Goal: Task Accomplishment & Management: Use online tool/utility

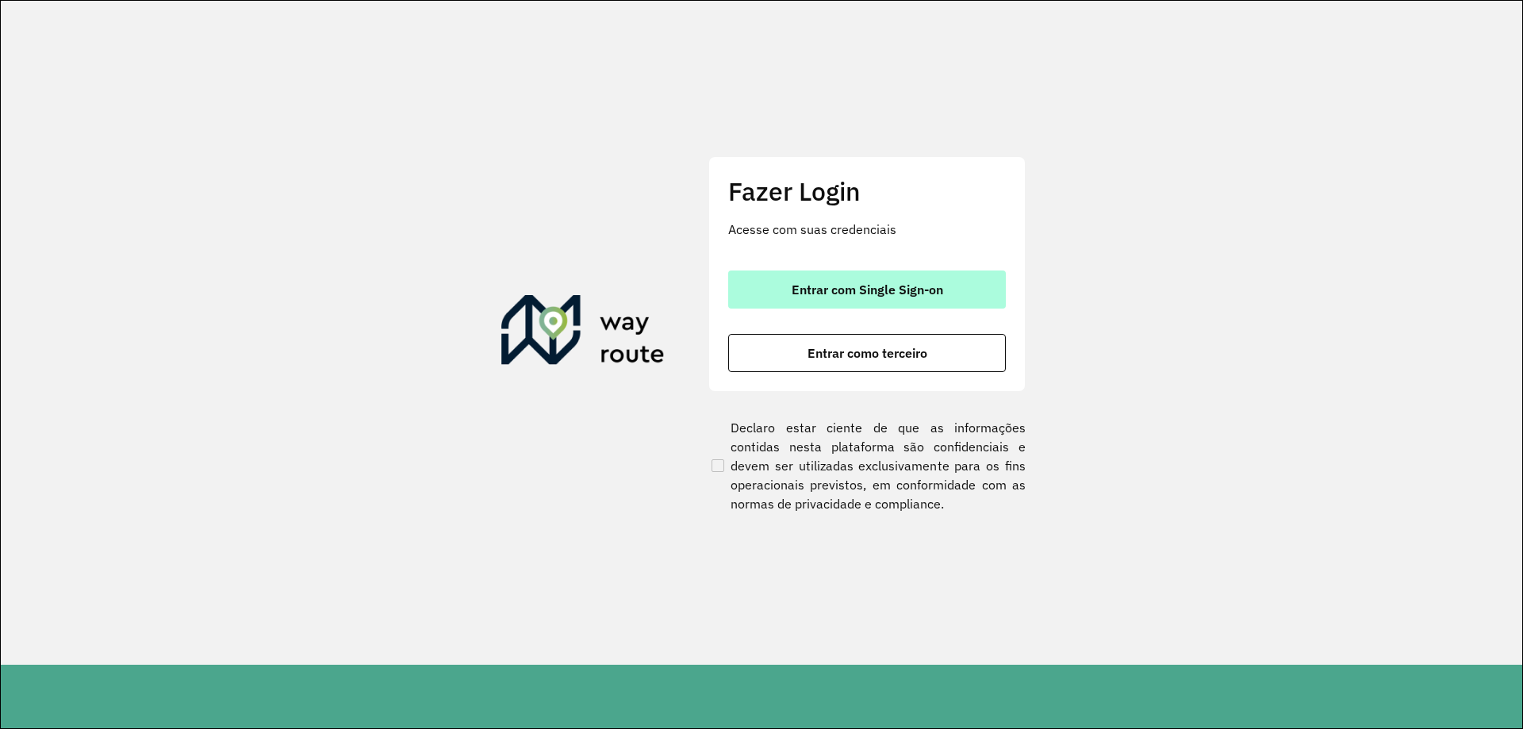
click at [773, 297] on button "Entrar com Single Sign-on" at bounding box center [867, 290] width 278 height 38
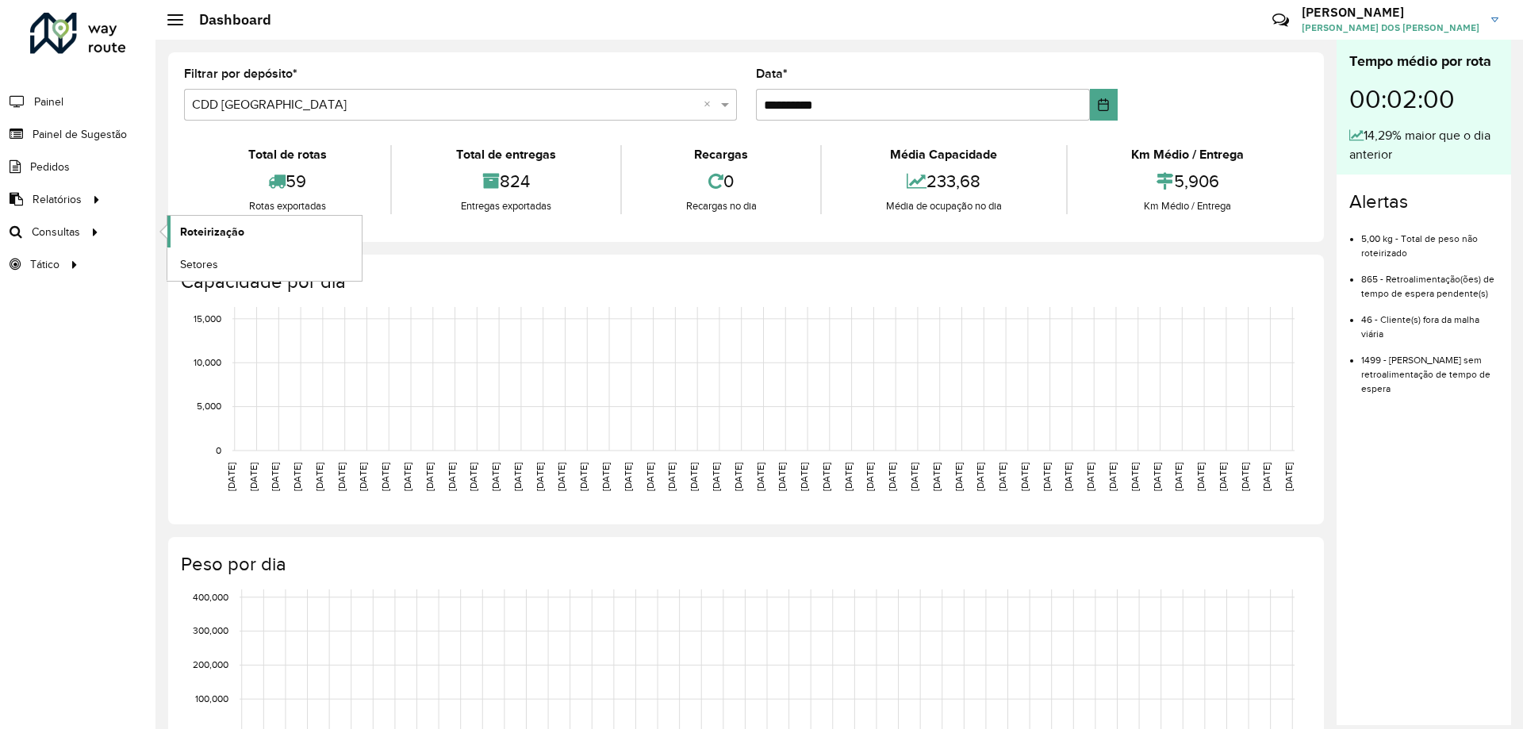
click at [240, 224] on span "Roteirização" at bounding box center [212, 232] width 64 height 17
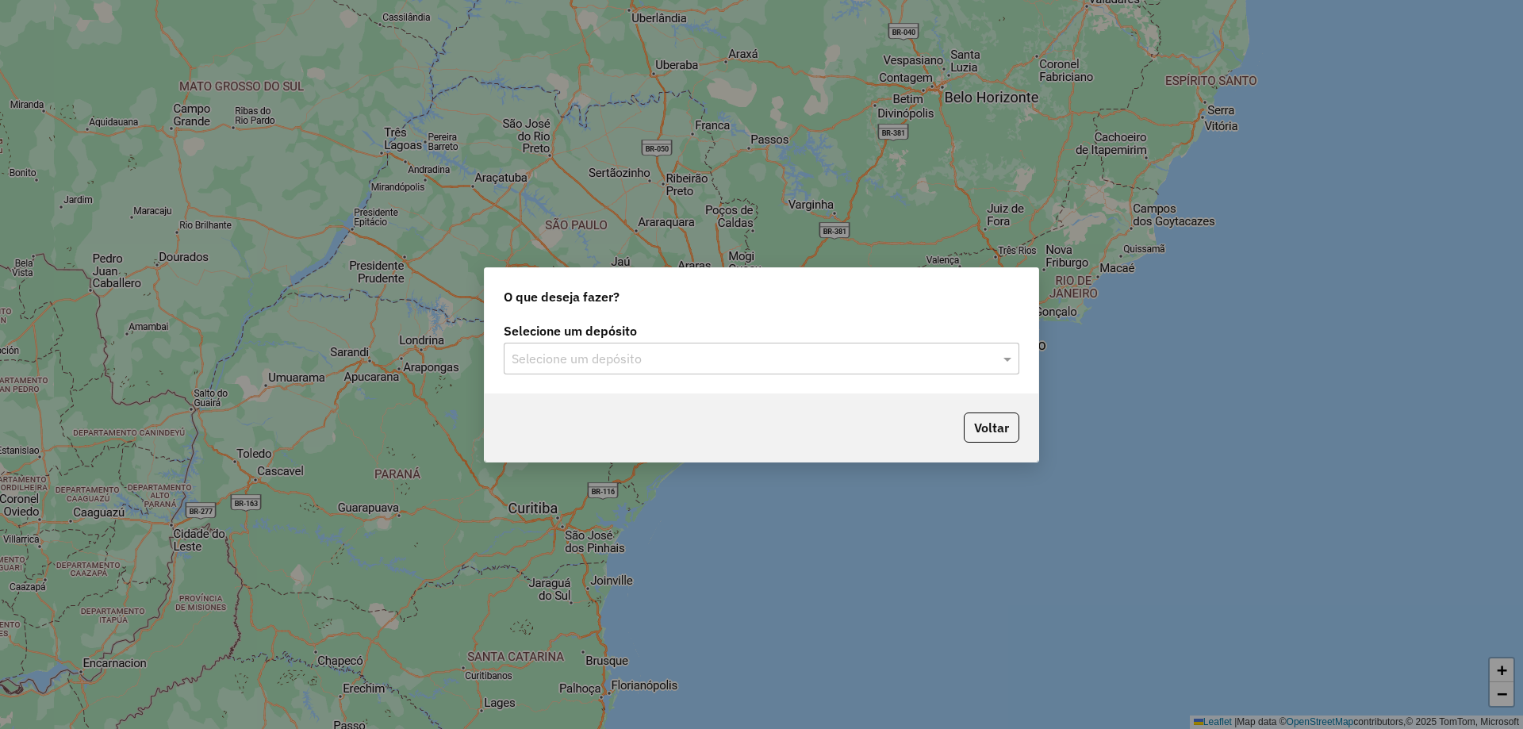
click at [605, 371] on div "Selecione um depósito" at bounding box center [762, 359] width 516 height 32
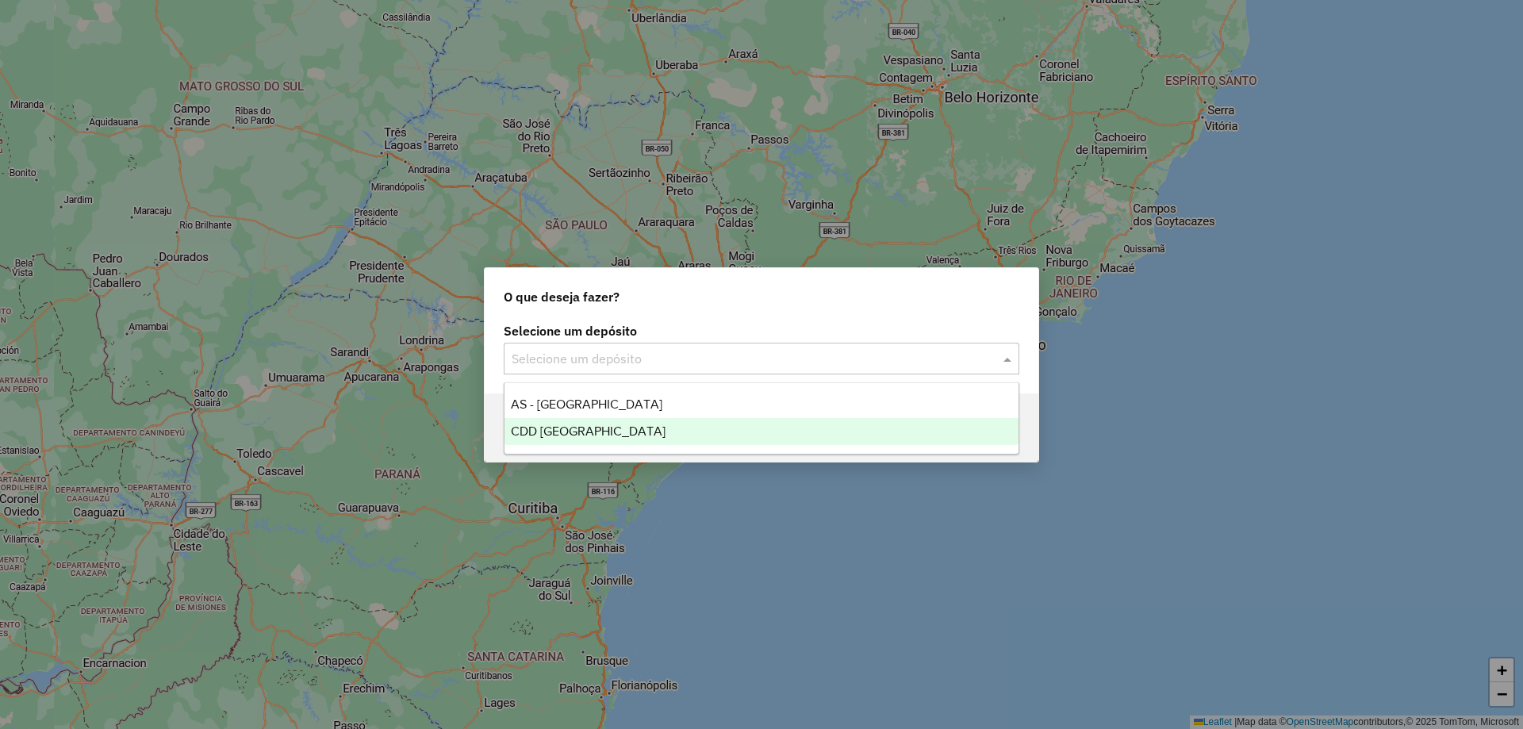
click at [555, 431] on span "CDD Porto Alegre" at bounding box center [588, 431] width 155 height 13
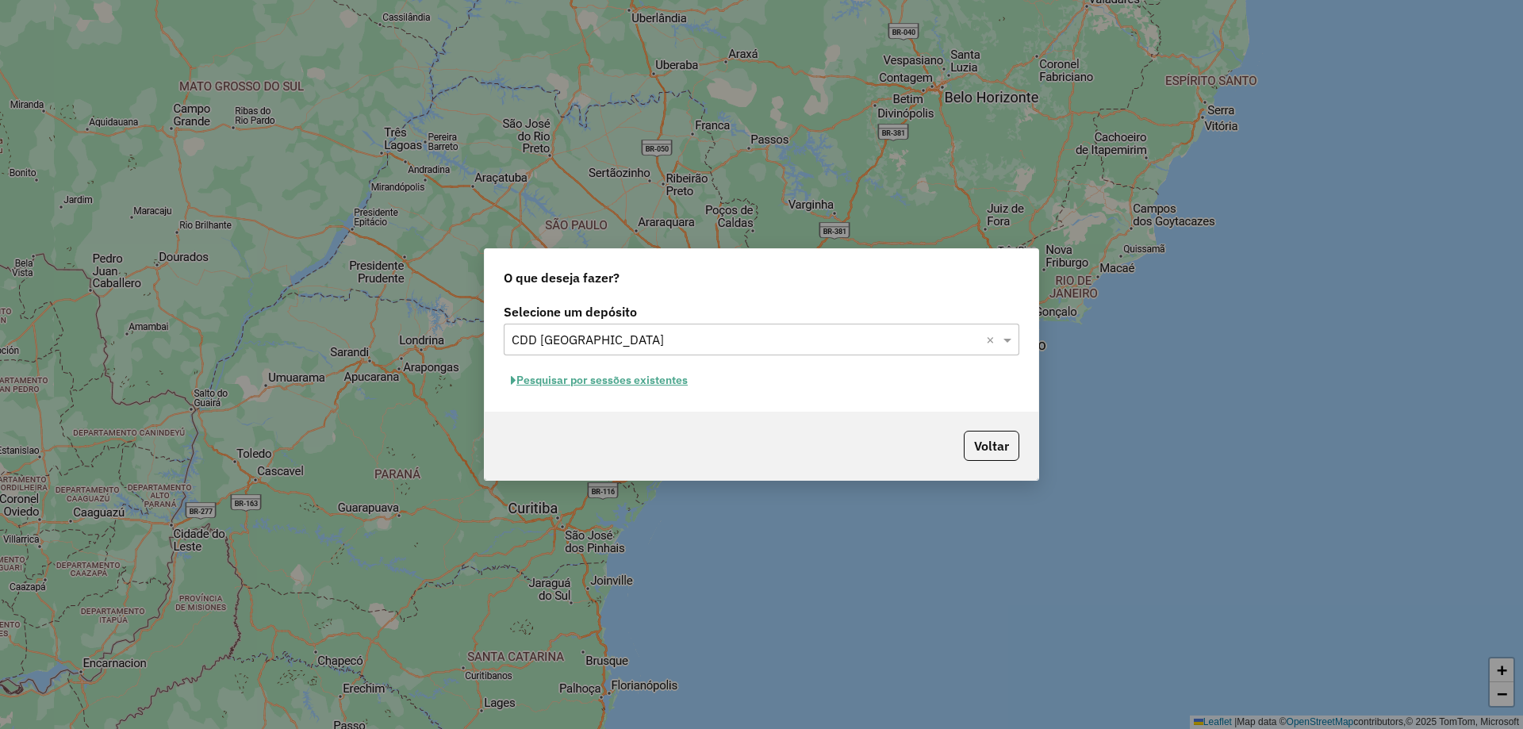
click at [649, 378] on button "Pesquisar por sessões existentes" at bounding box center [599, 380] width 191 height 25
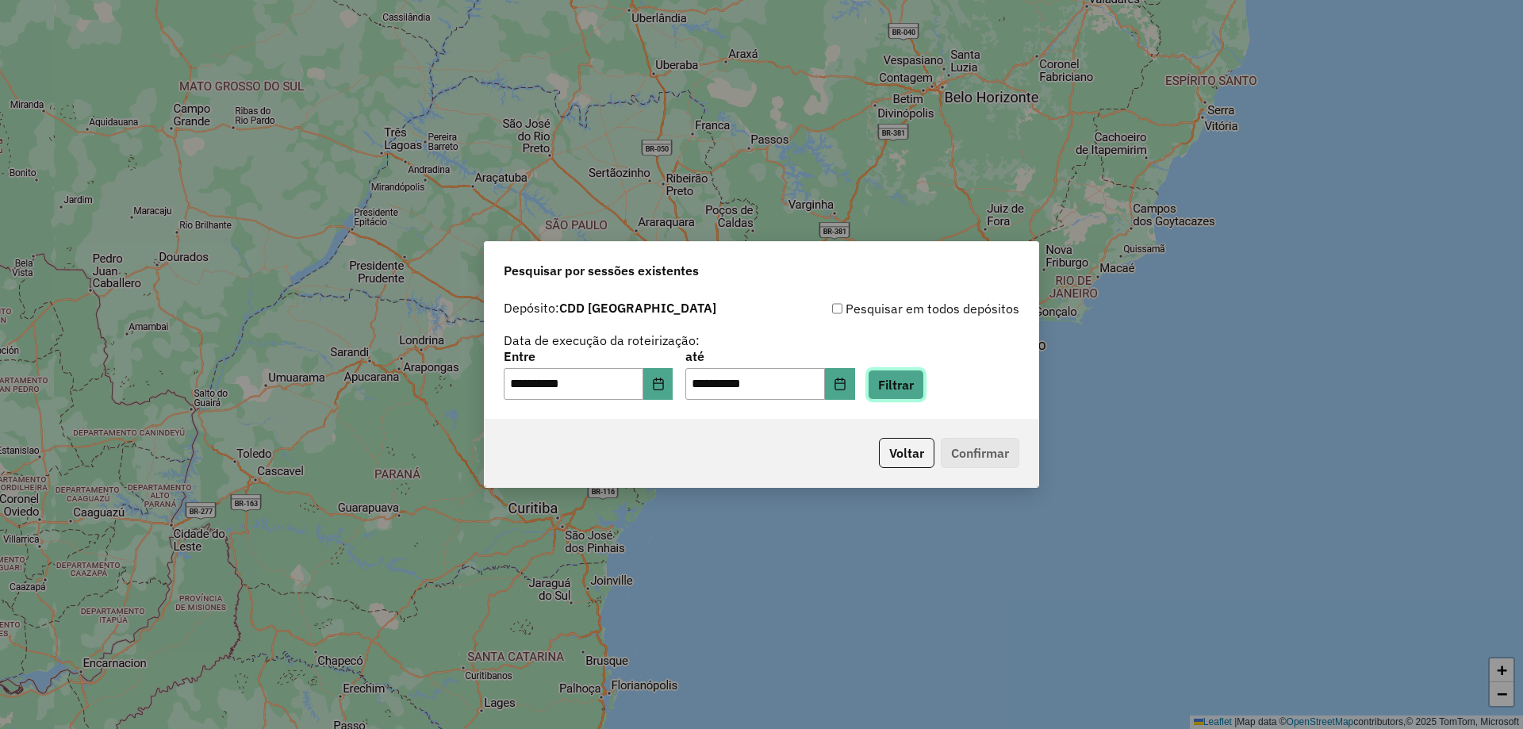
click at [924, 379] on button "Filtrar" at bounding box center [896, 385] width 56 height 30
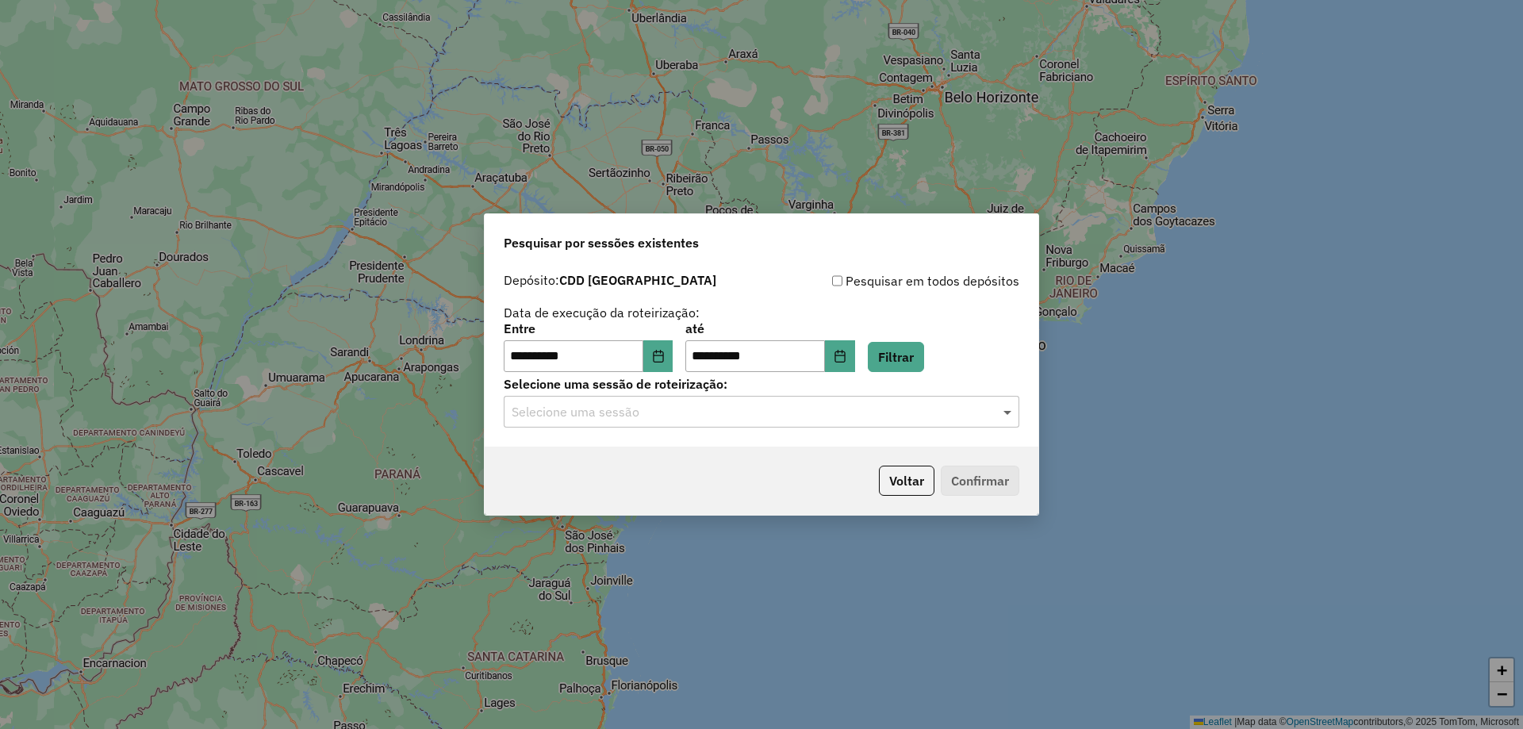
click at [1010, 409] on span at bounding box center [1010, 411] width 20 height 19
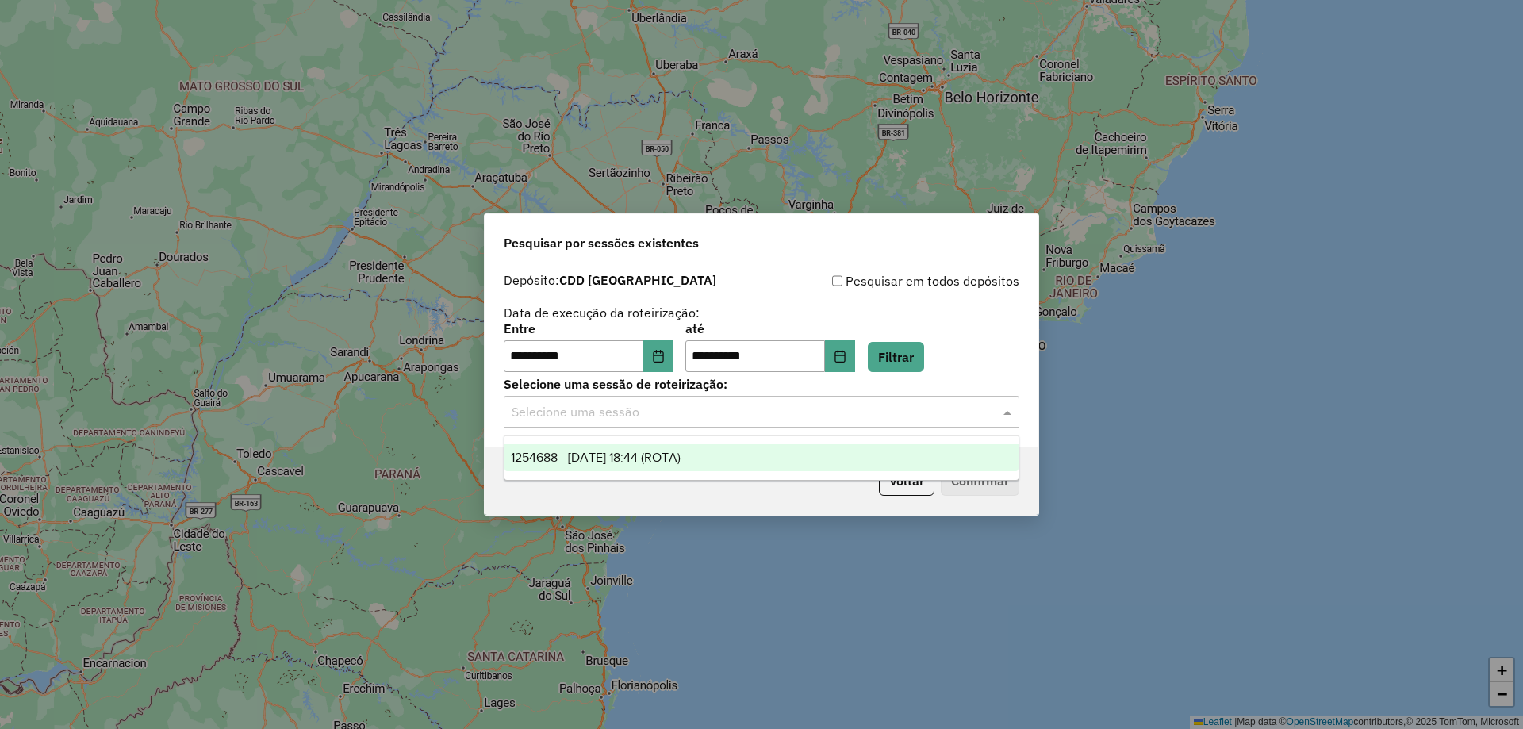
click at [656, 463] on span "1254688 - 28/08/2025 18:44 (ROTA)" at bounding box center [596, 457] width 170 height 13
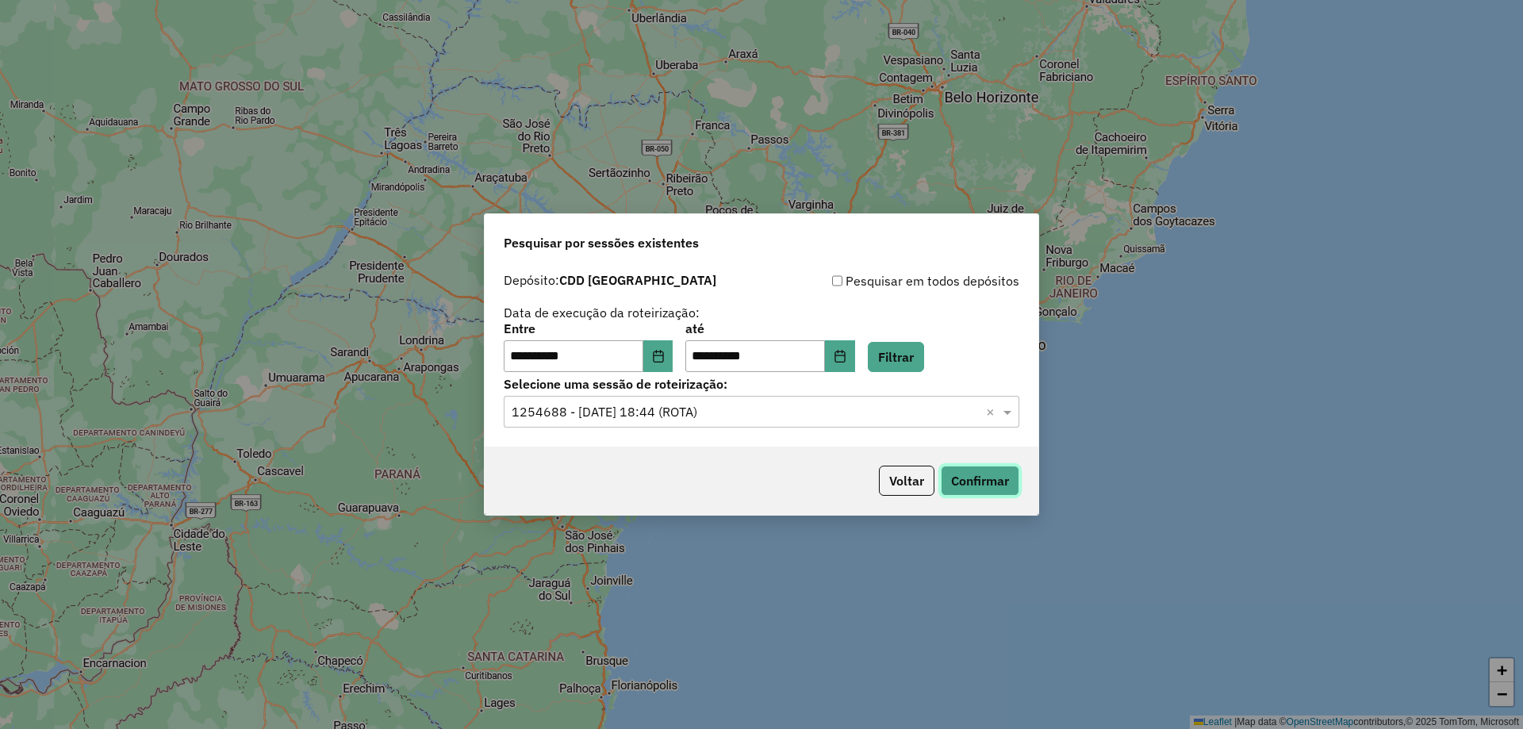
click at [982, 474] on button "Confirmar" at bounding box center [980, 481] width 79 height 30
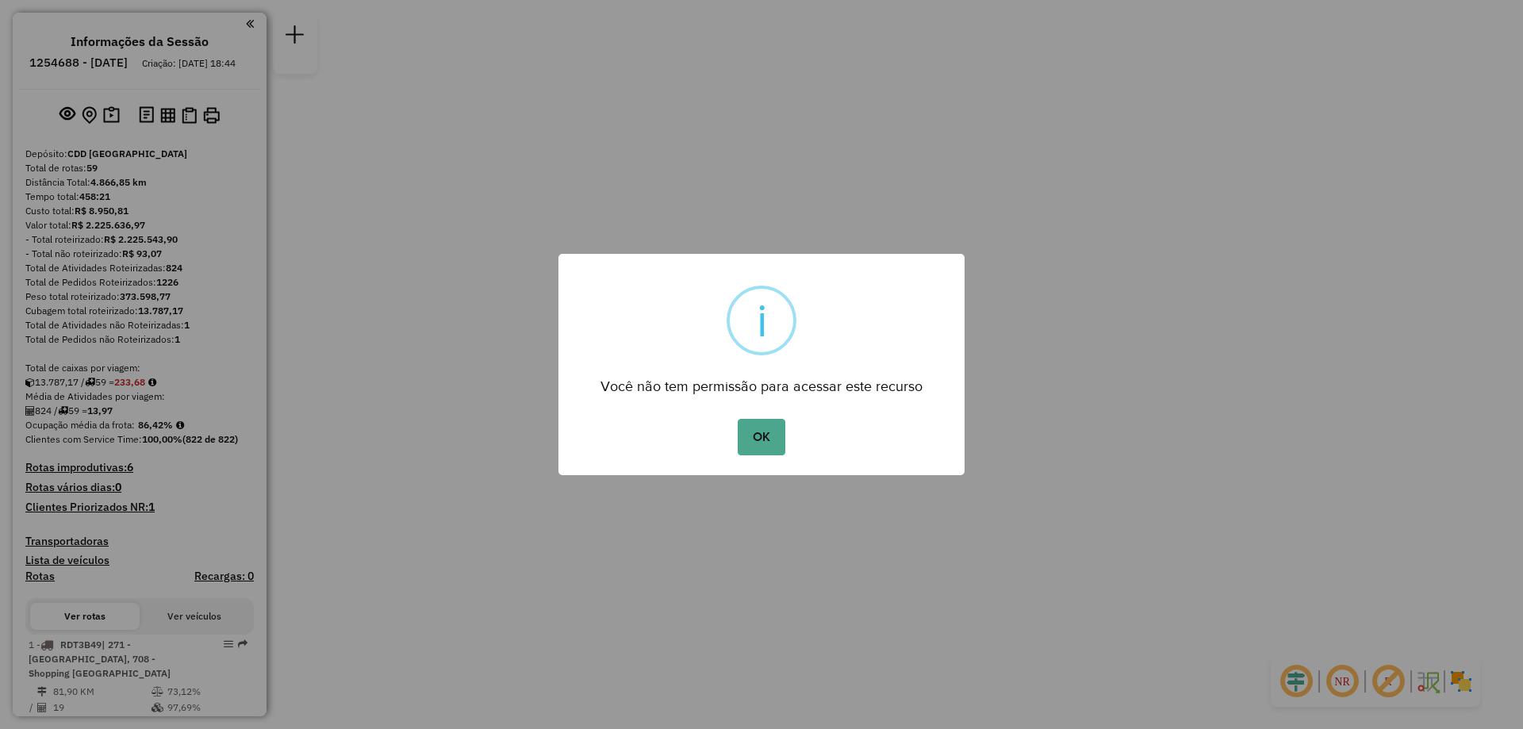
drag, startPoint x: 762, startPoint y: 438, endPoint x: 800, endPoint y: 421, distance: 41.9
click at [763, 438] on button "OK" at bounding box center [761, 437] width 47 height 36
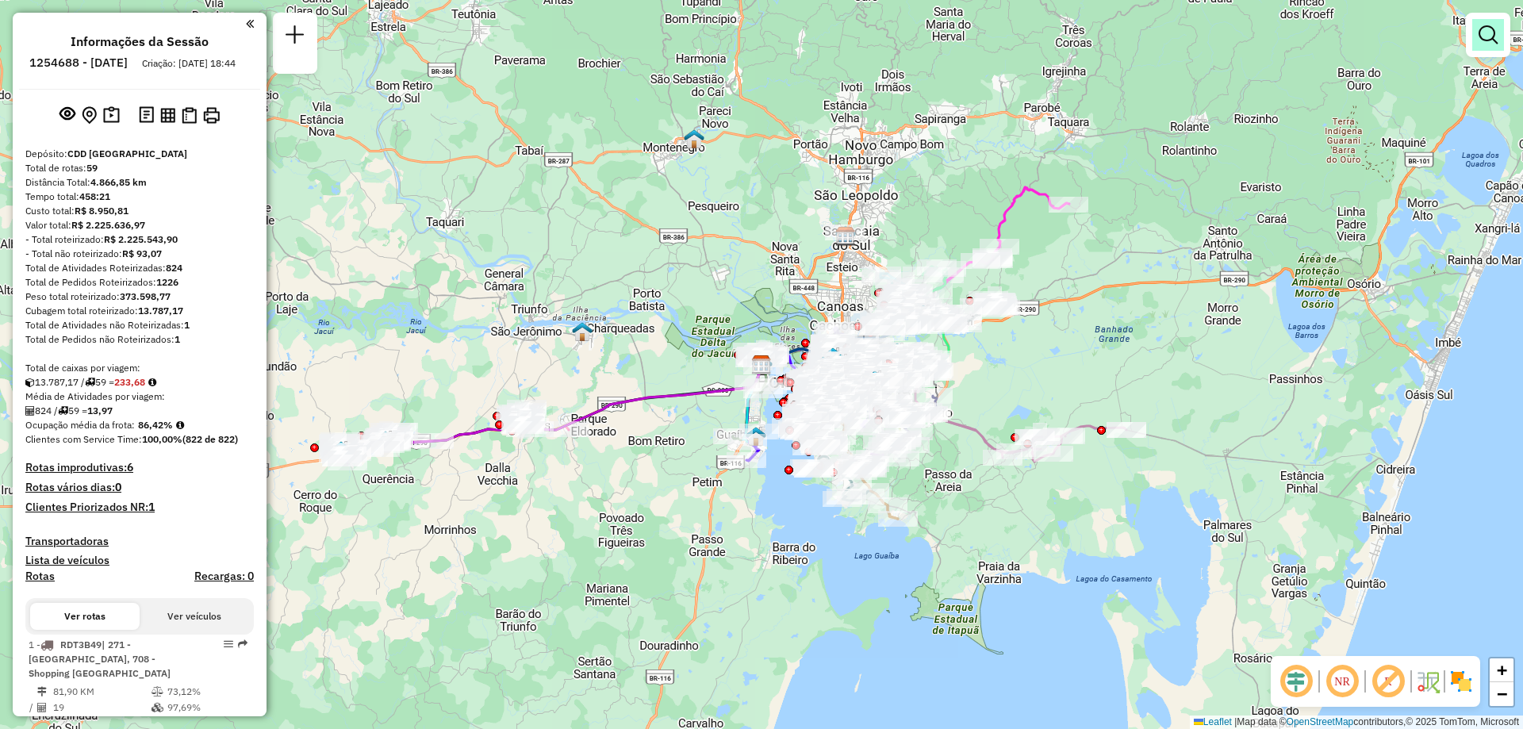
click at [1498, 44] on link at bounding box center [1489, 35] width 32 height 32
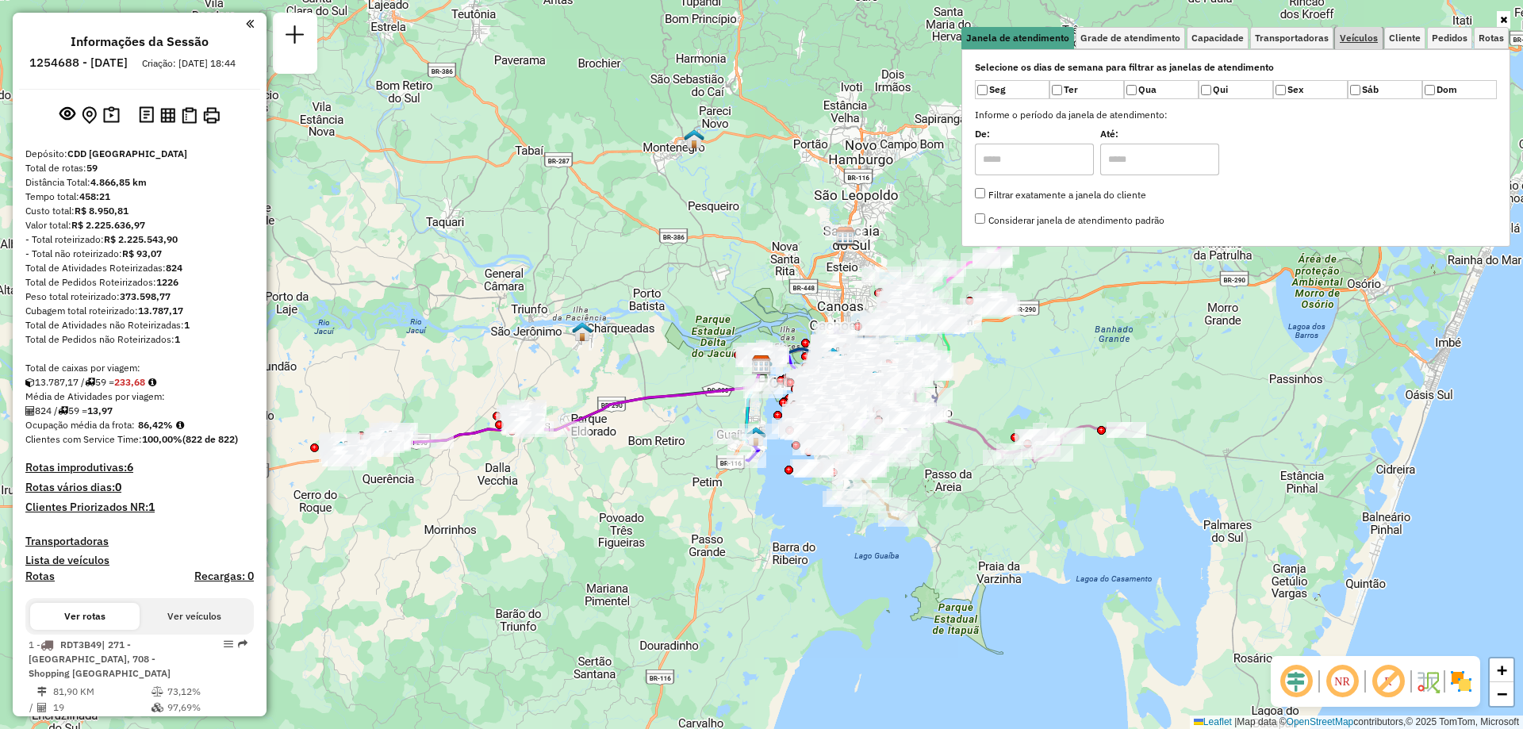
click at [1364, 37] on span "Veículos" at bounding box center [1359, 38] width 38 height 10
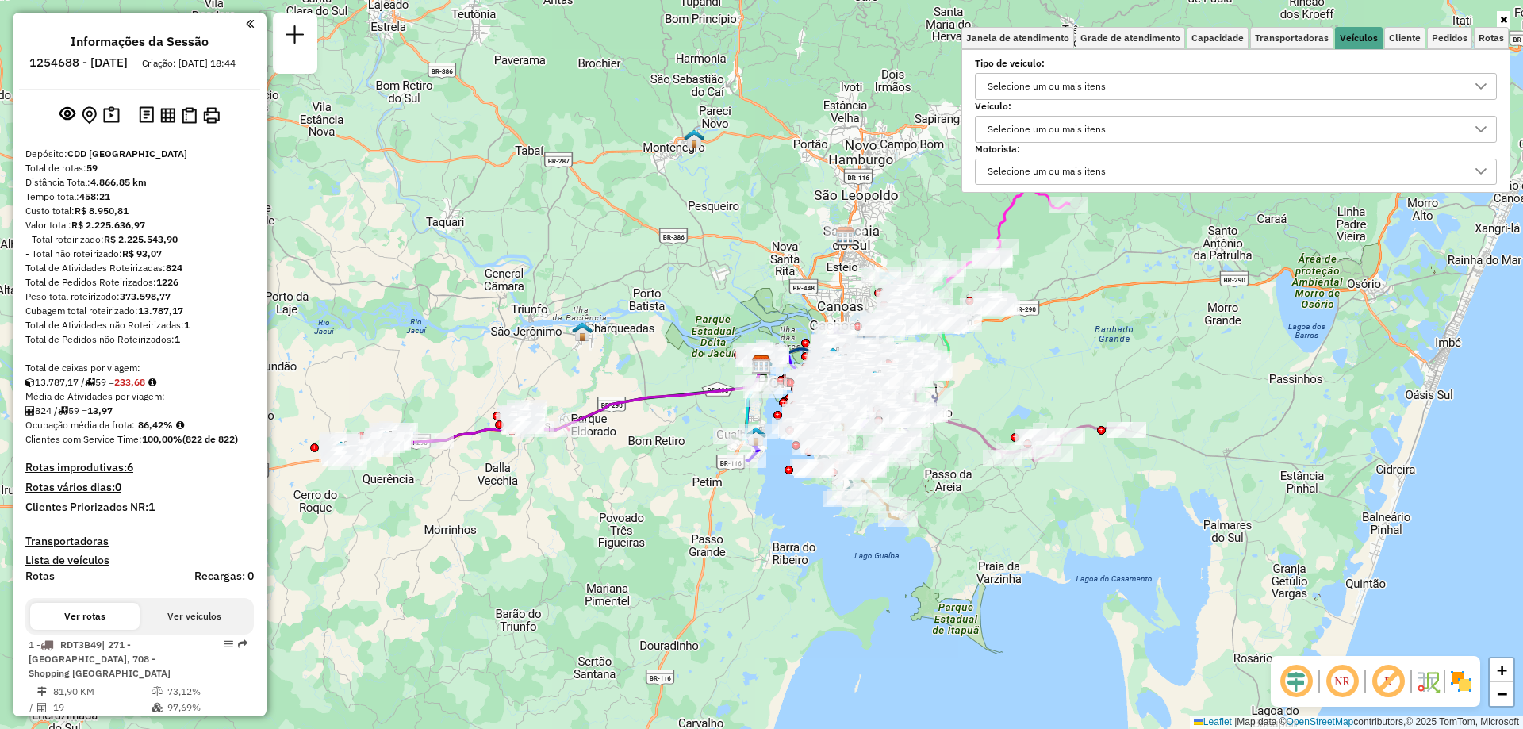
click at [1045, 130] on div "Selecione um ou mais itens" at bounding box center [1046, 129] width 129 height 25
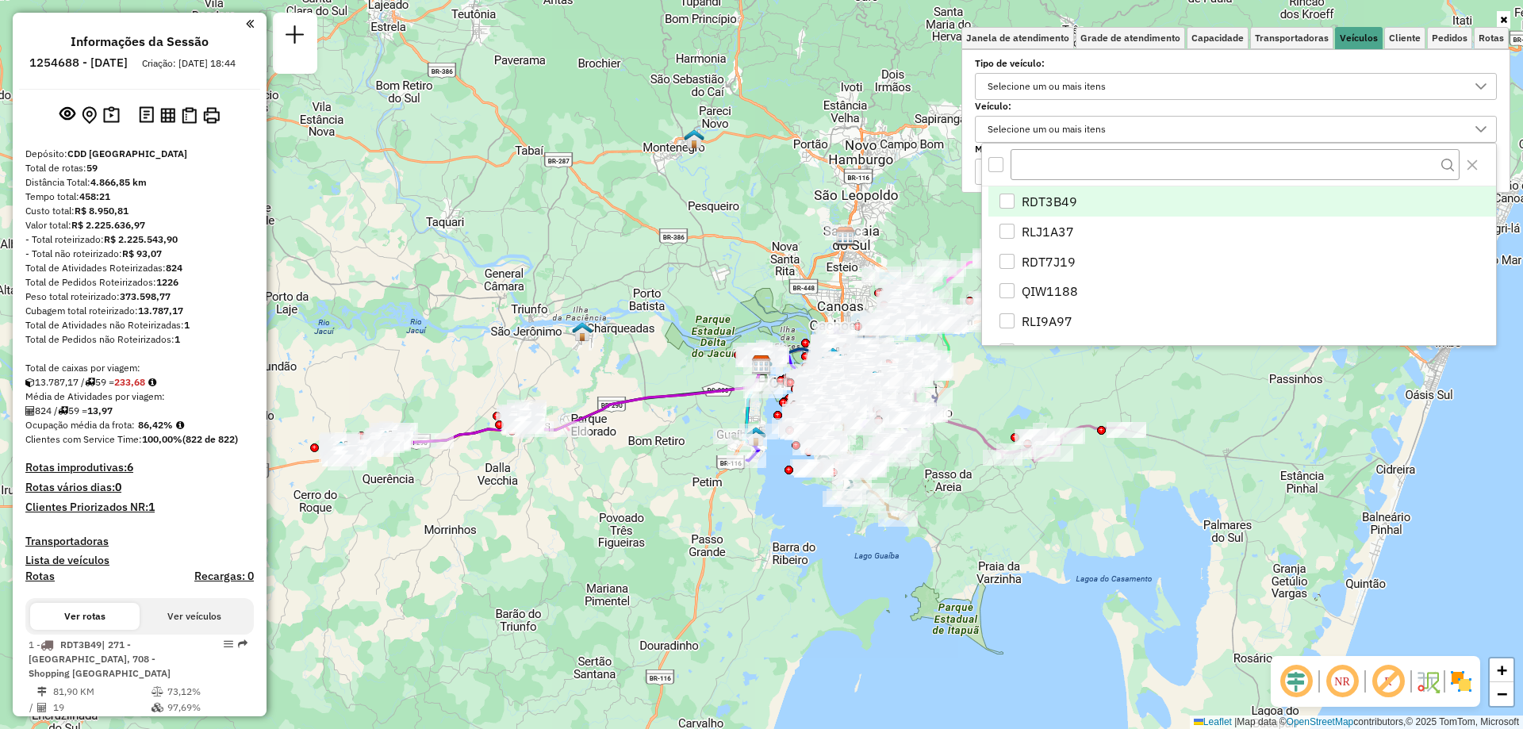
scroll to position [10, 55]
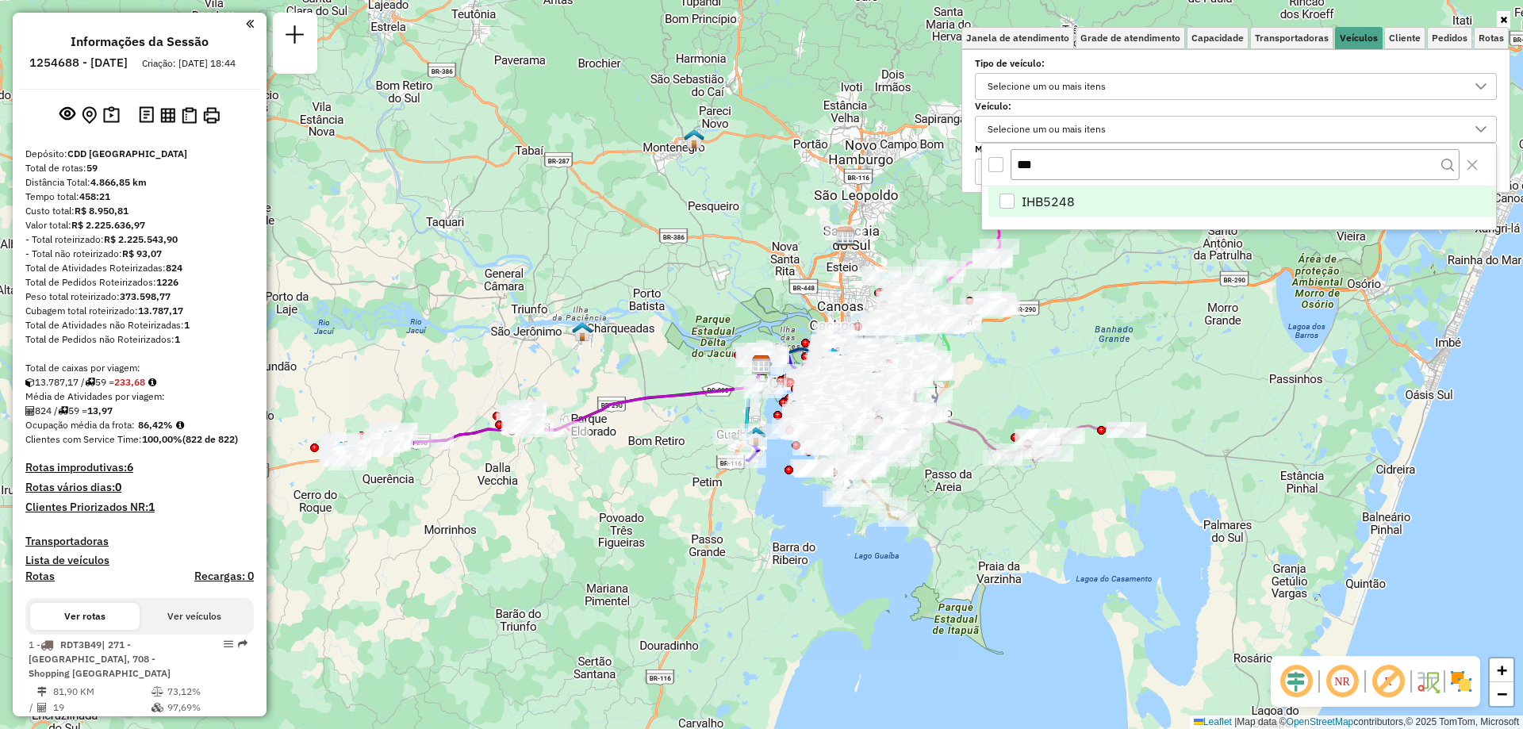
type input "***"
click at [1005, 198] on div "IHB5248" at bounding box center [1007, 201] width 15 height 15
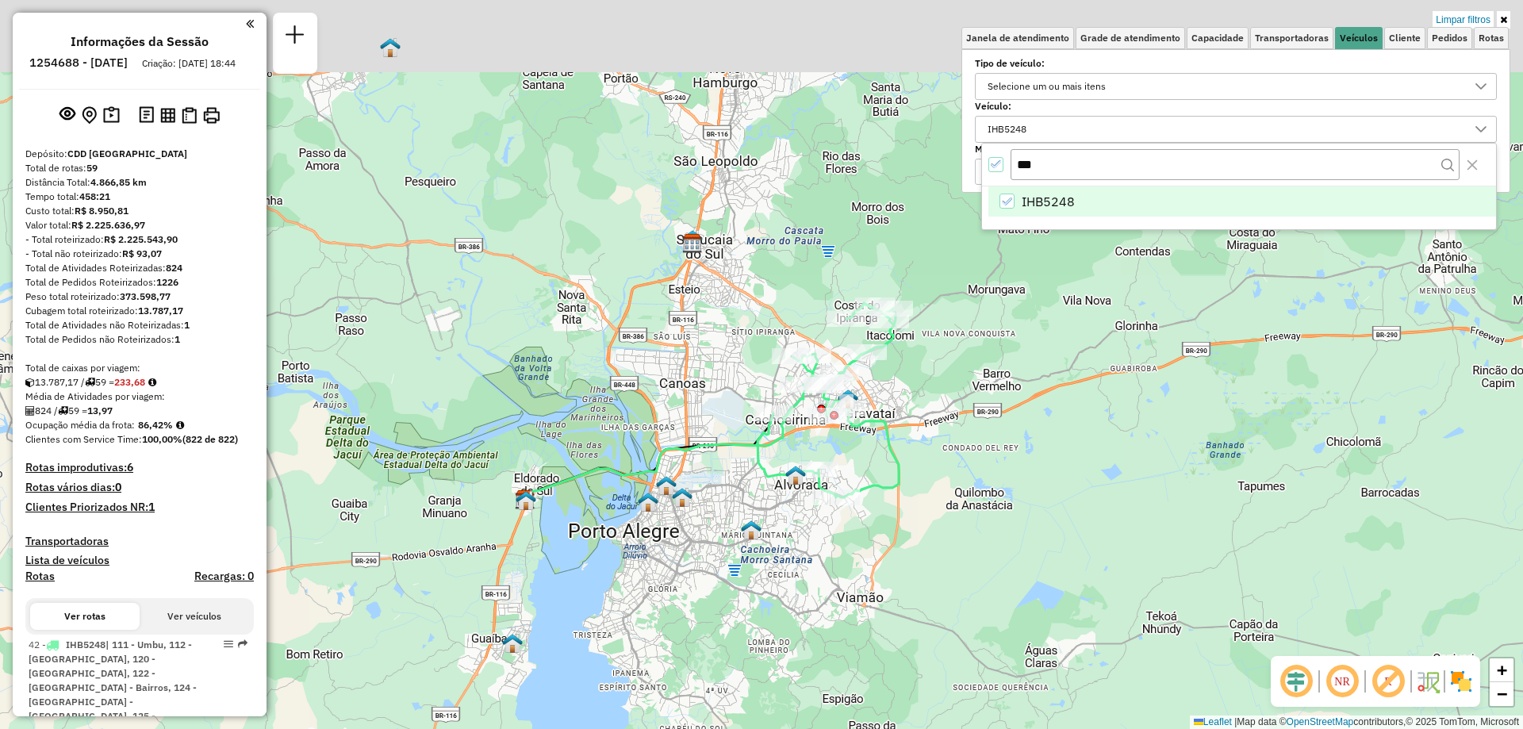
drag, startPoint x: 1128, startPoint y: 295, endPoint x: 1049, endPoint y: 421, distance: 148.4
click at [1049, 421] on div "Limpar filtros Janela de atendimento Grade de atendimento Capacidade Transporta…" at bounding box center [761, 364] width 1523 height 729
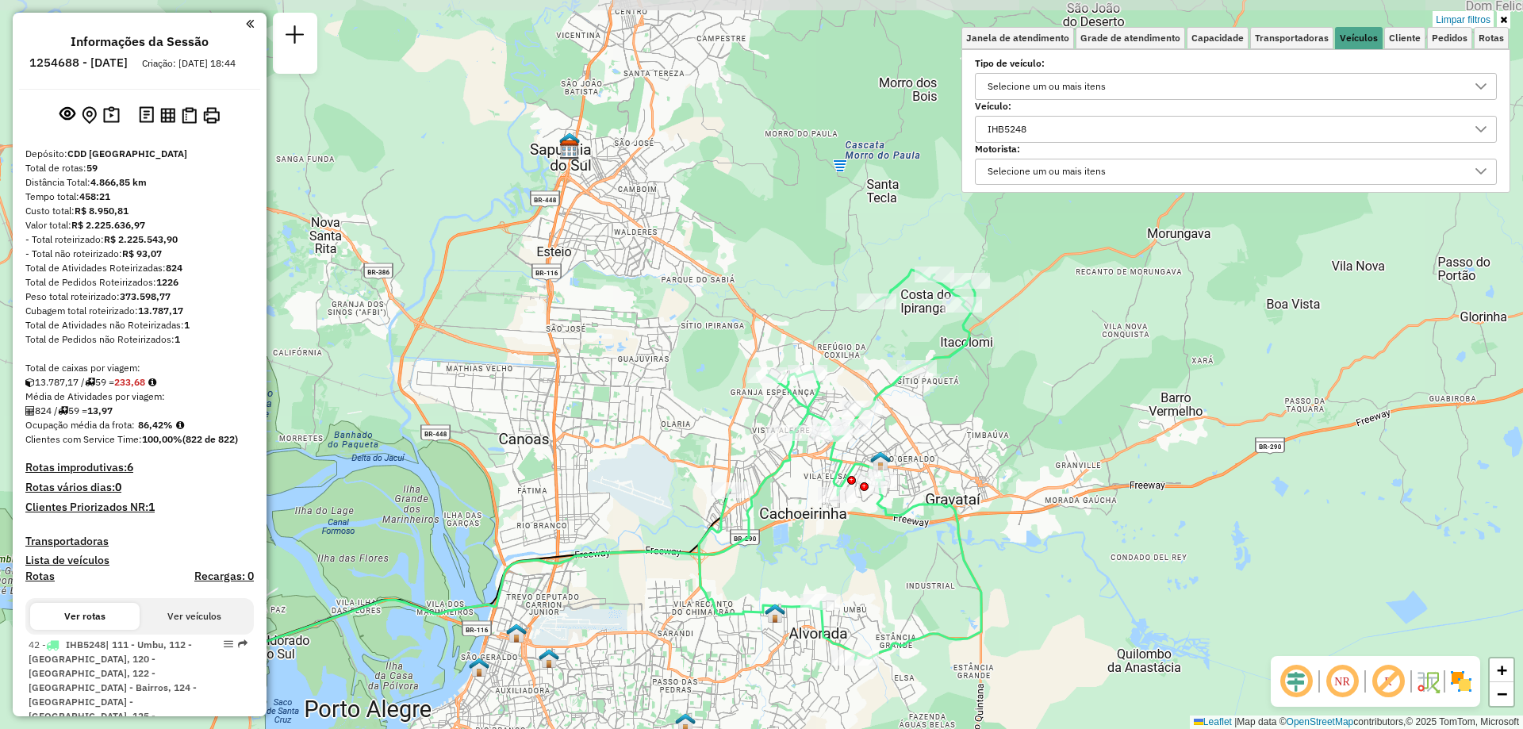
drag, startPoint x: 857, startPoint y: 472, endPoint x: 920, endPoint y: 569, distance: 115.3
click at [920, 569] on div "Limpar filtros Janela de atendimento Grade de atendimento Capacidade Transporta…" at bounding box center [761, 364] width 1523 height 729
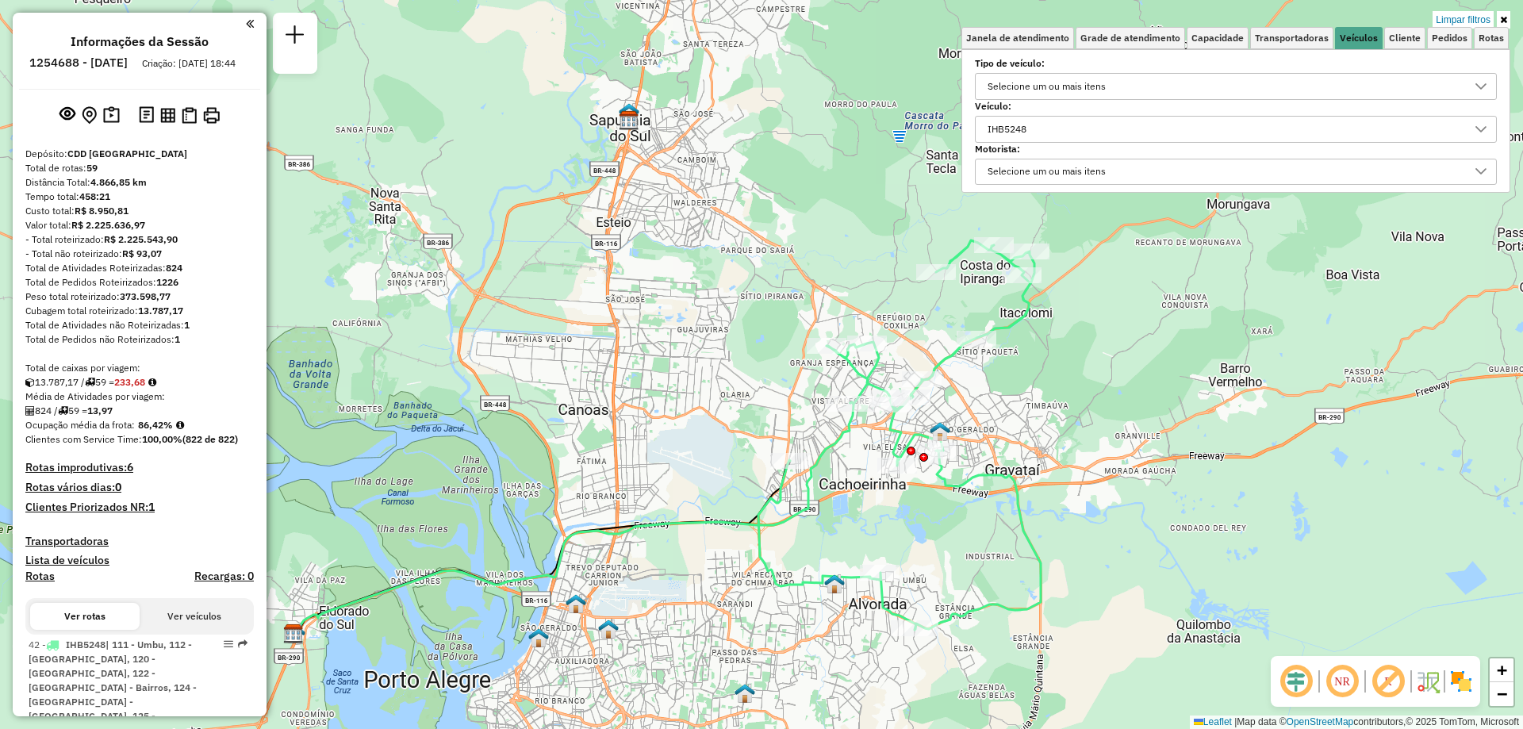
drag, startPoint x: 896, startPoint y: 559, endPoint x: 955, endPoint y: 529, distance: 66.4
click at [955, 529] on div "Limpar filtros Janela de atendimento Grade de atendimento Capacidade Transporta…" at bounding box center [761, 364] width 1523 height 729
click at [1043, 127] on div "IHB5248" at bounding box center [1224, 129] width 484 height 25
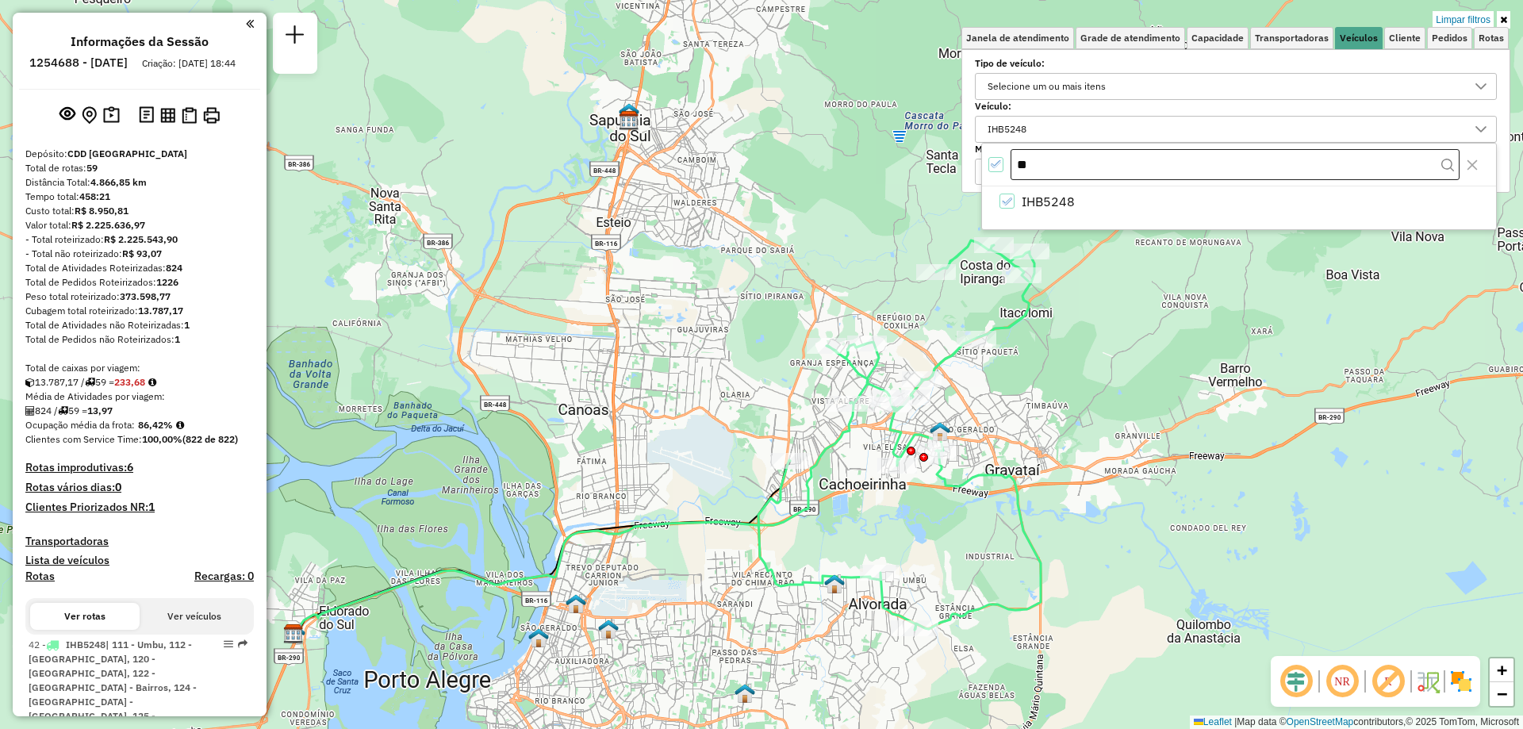
type input "*"
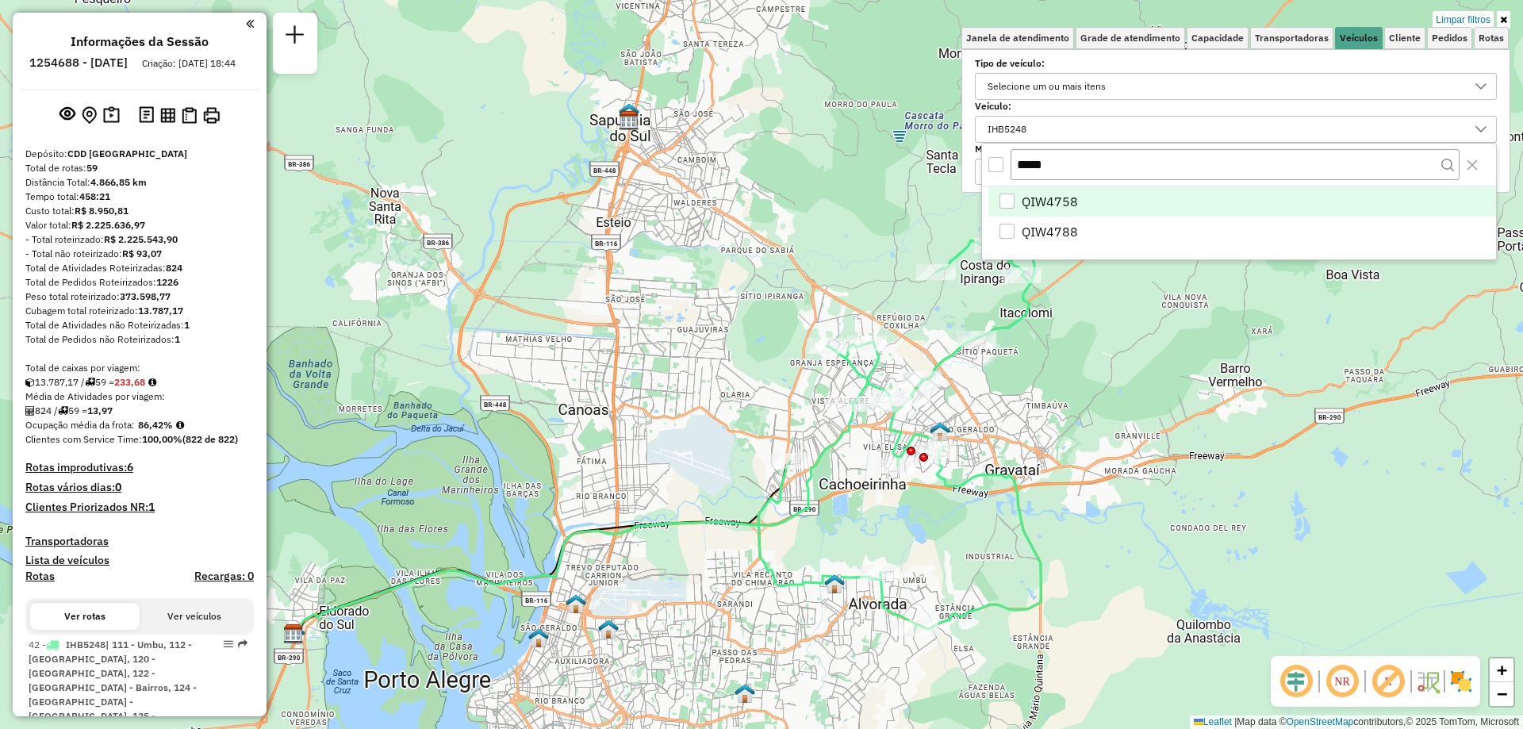
type input "*****"
click at [1010, 197] on div "QIW4758" at bounding box center [1007, 201] width 15 height 15
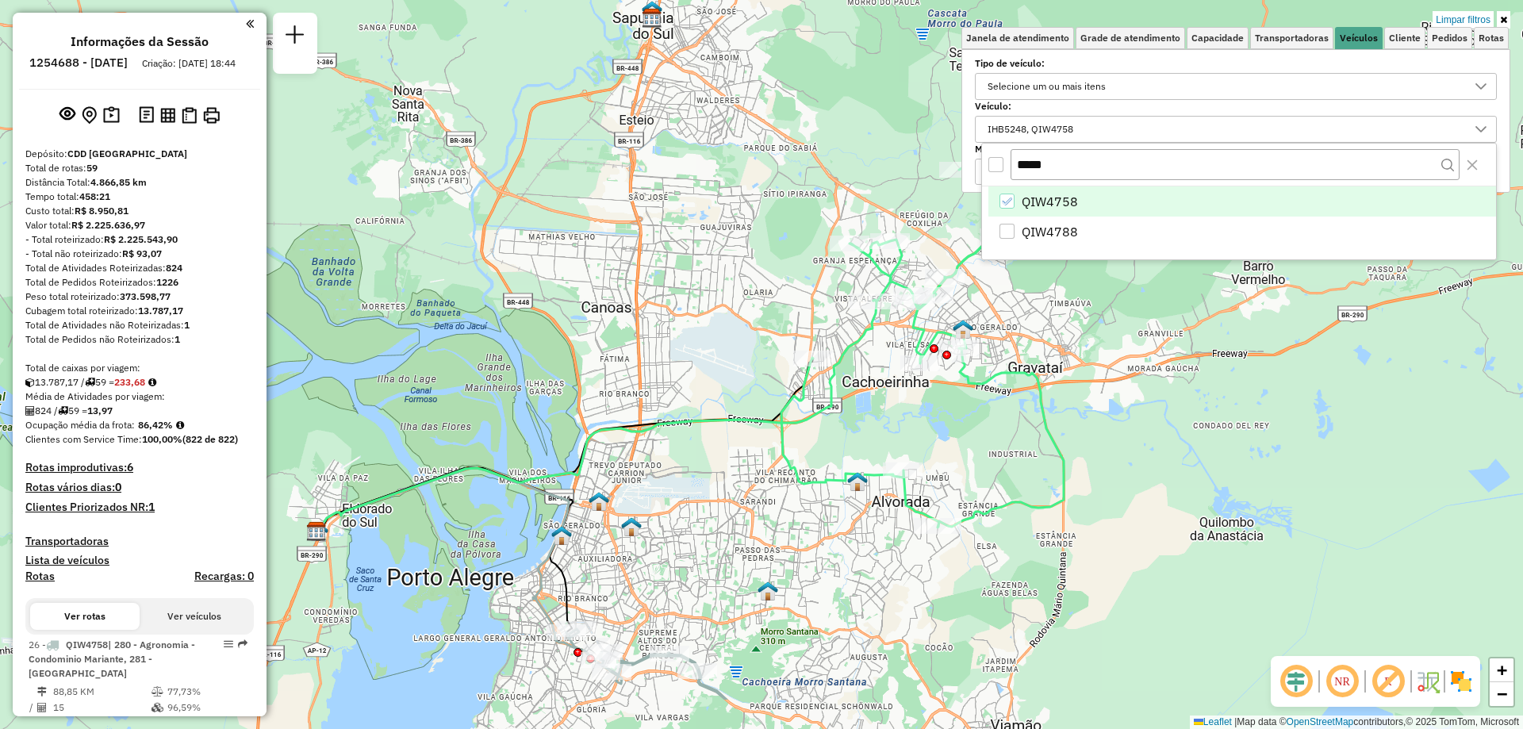
drag, startPoint x: 700, startPoint y: 584, endPoint x: 786, endPoint y: 7, distance: 583.3
click at [786, 12] on div "Limpar filtros Janela de atendimento Grade de atendimento Capacidade Transporta…" at bounding box center [761, 364] width 1523 height 729
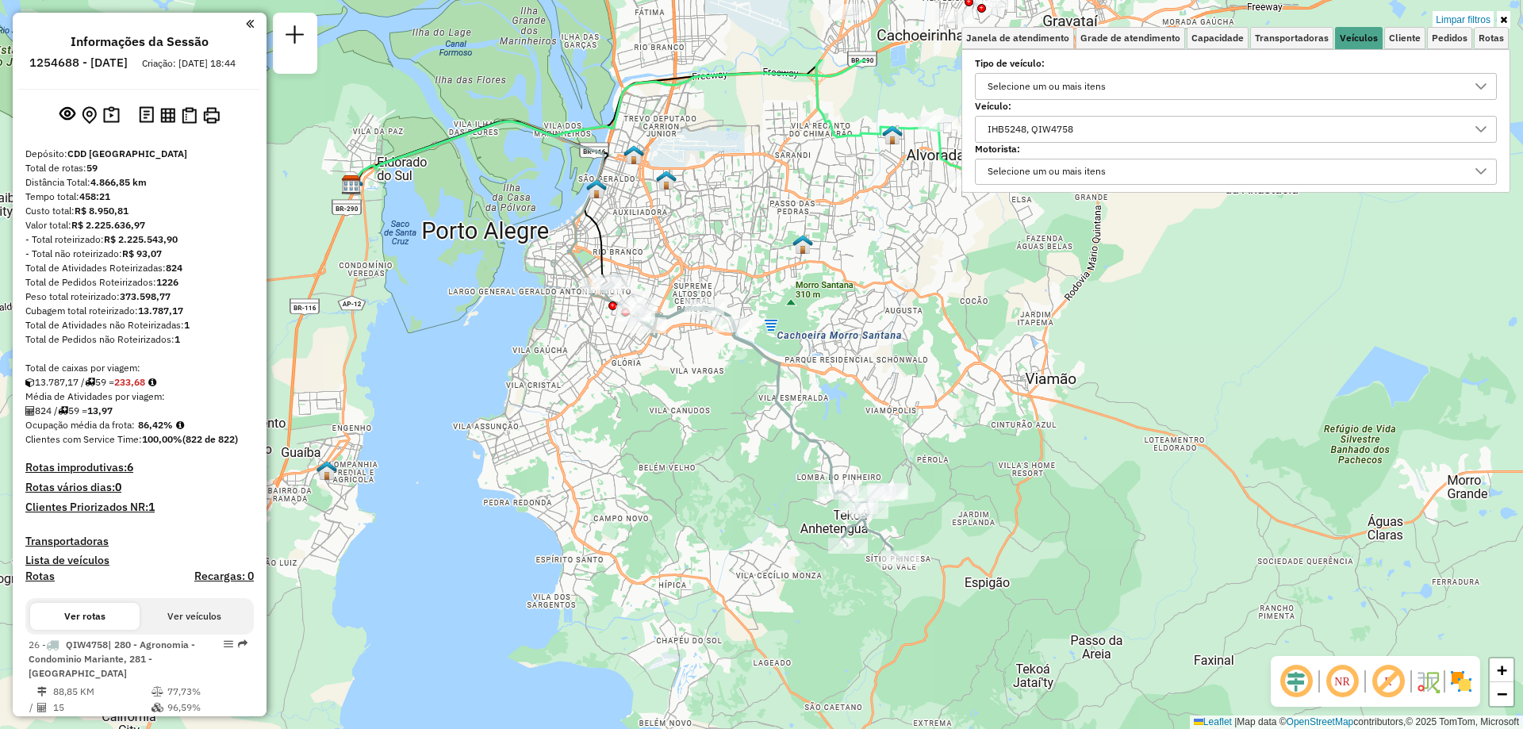
drag, startPoint x: 737, startPoint y: 321, endPoint x: 707, endPoint y: 453, distance: 135.9
click at [707, 453] on div "Limpar filtros Janela de atendimento Grade de atendimento Capacidade Transporta…" at bounding box center [761, 364] width 1523 height 729
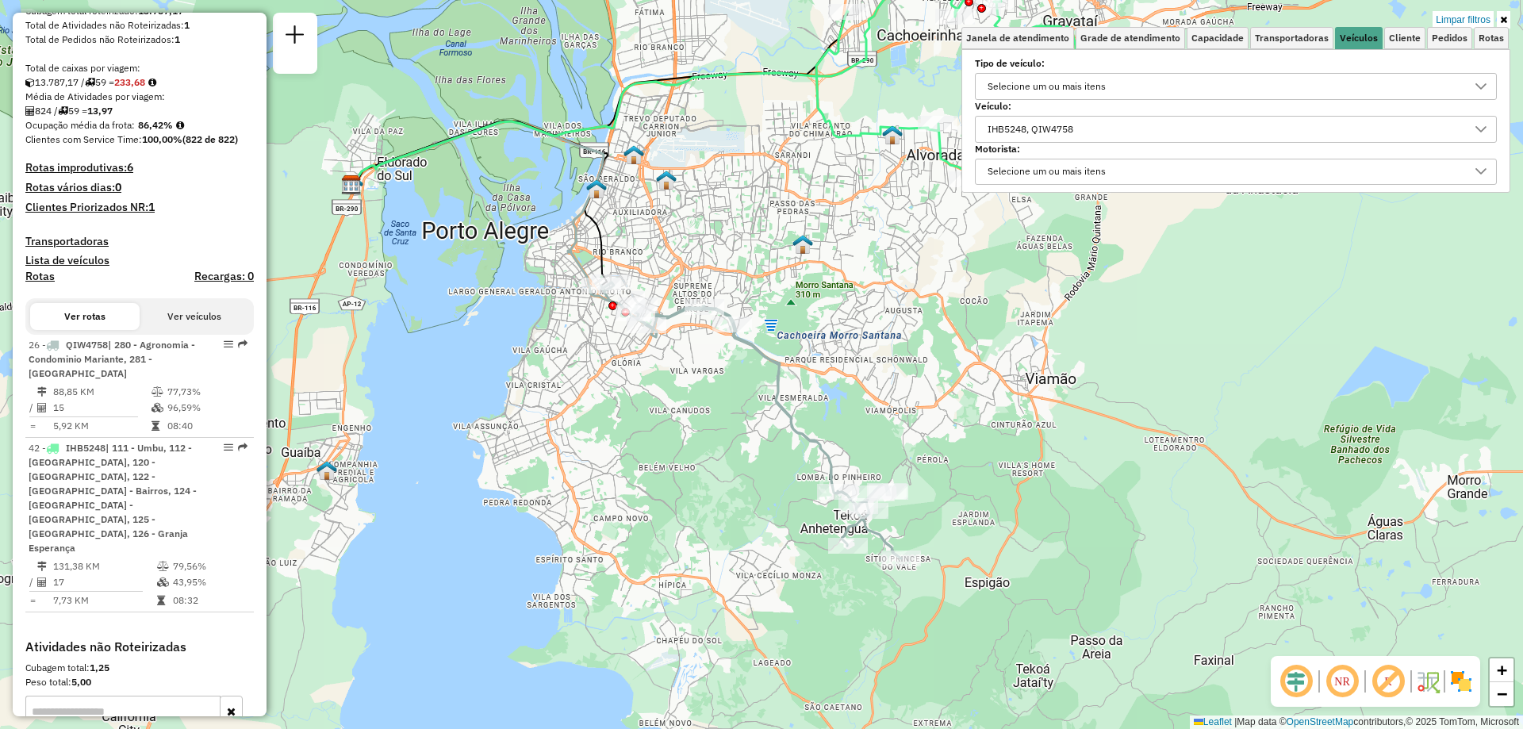
scroll to position [62, 0]
